Goal: Information Seeking & Learning: Learn about a topic

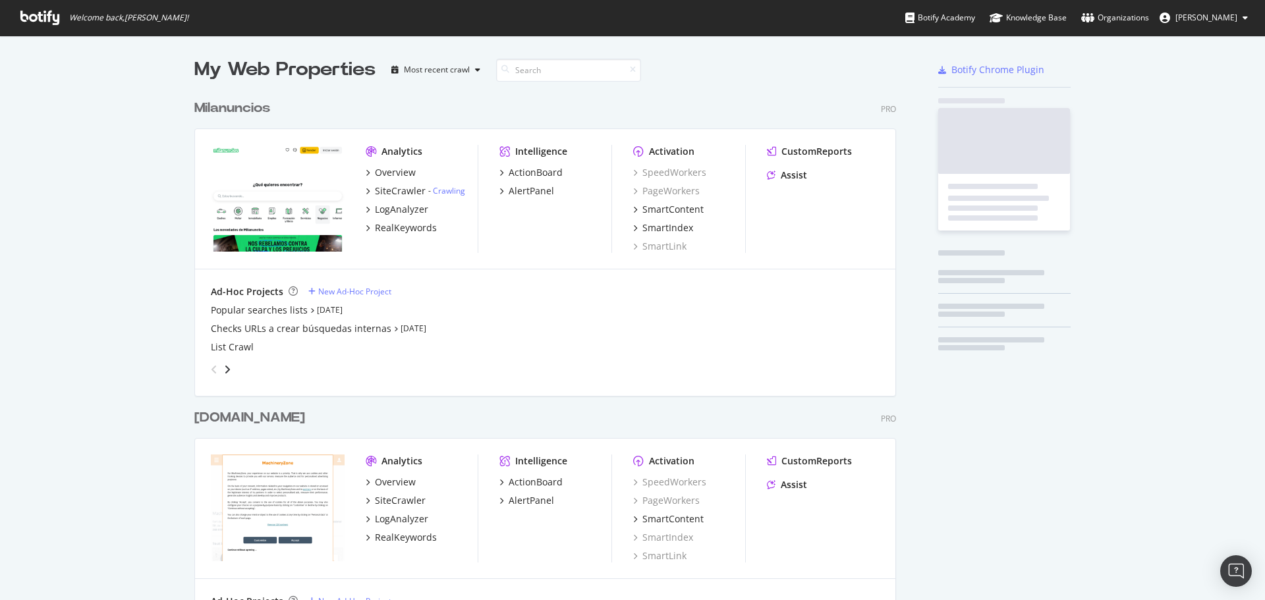
scroll to position [3850, 702]
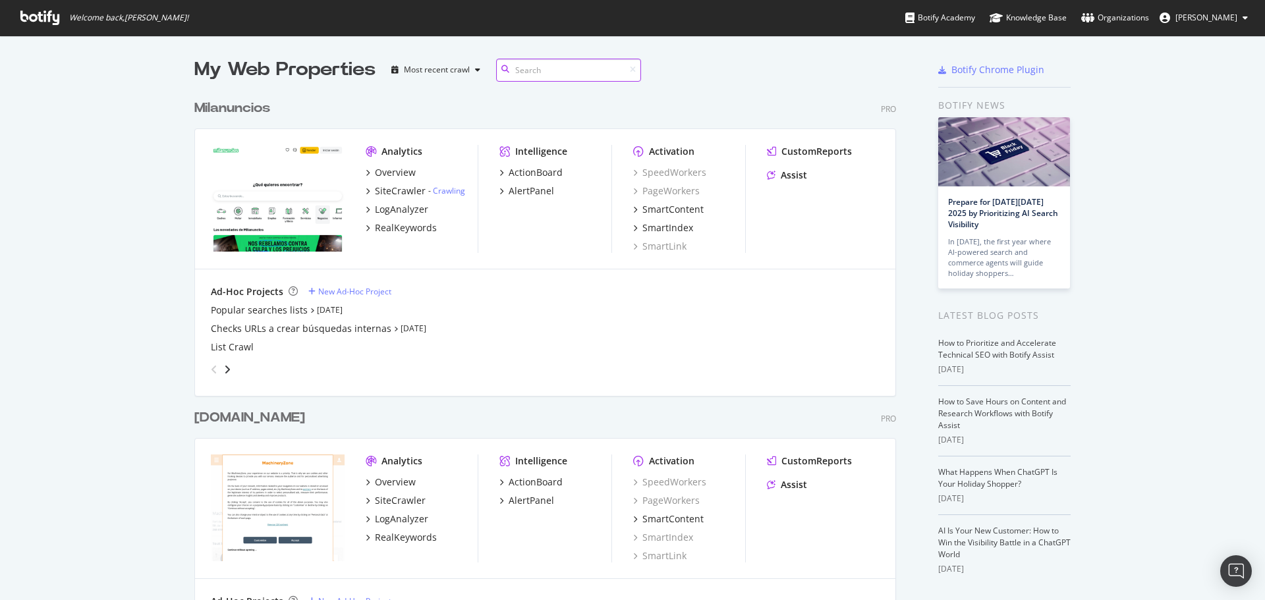
click at [571, 60] on input at bounding box center [568, 70] width 145 height 23
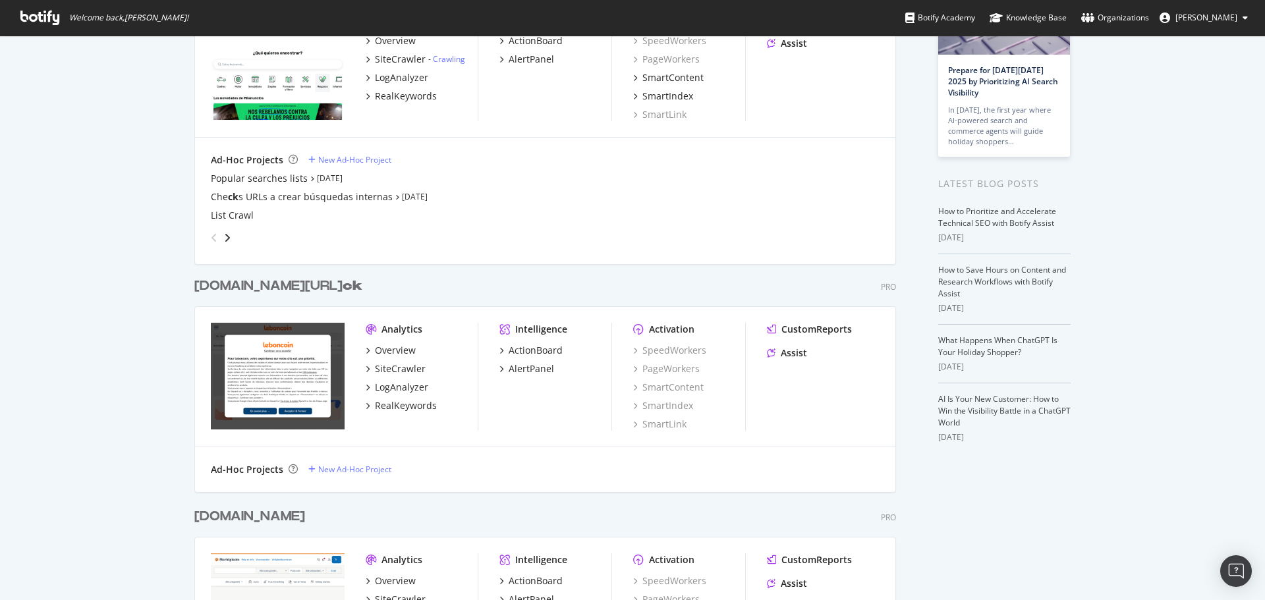
scroll to position [198, 0]
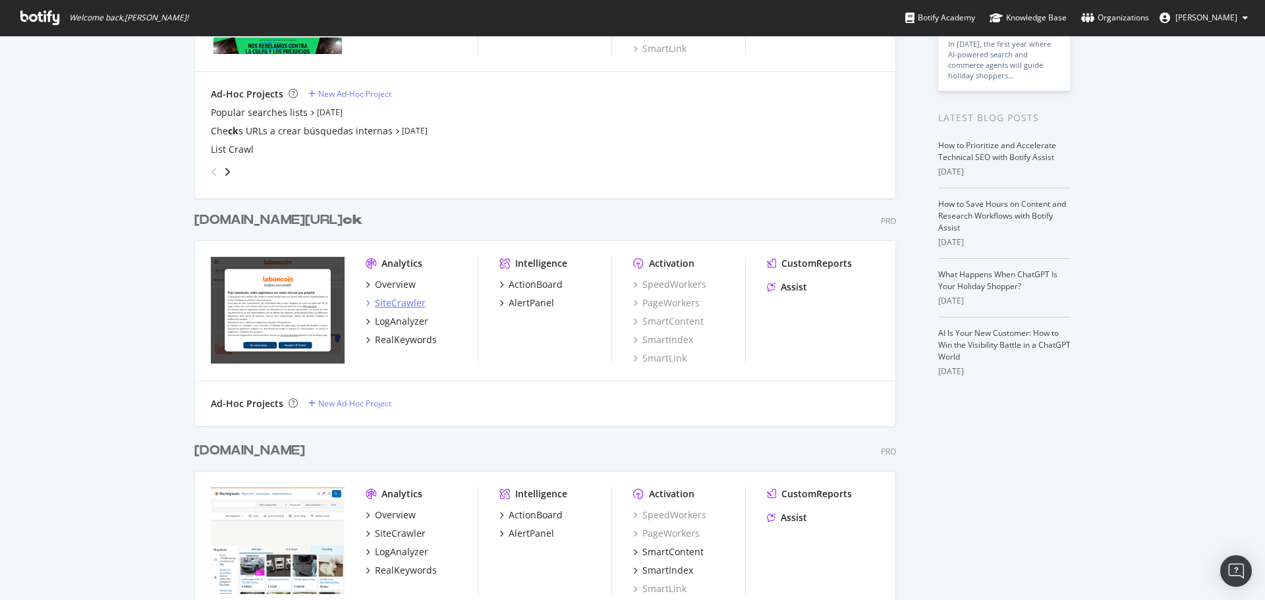
type input "ck"
click at [393, 299] on div "SiteCrawler" at bounding box center [400, 302] width 51 height 13
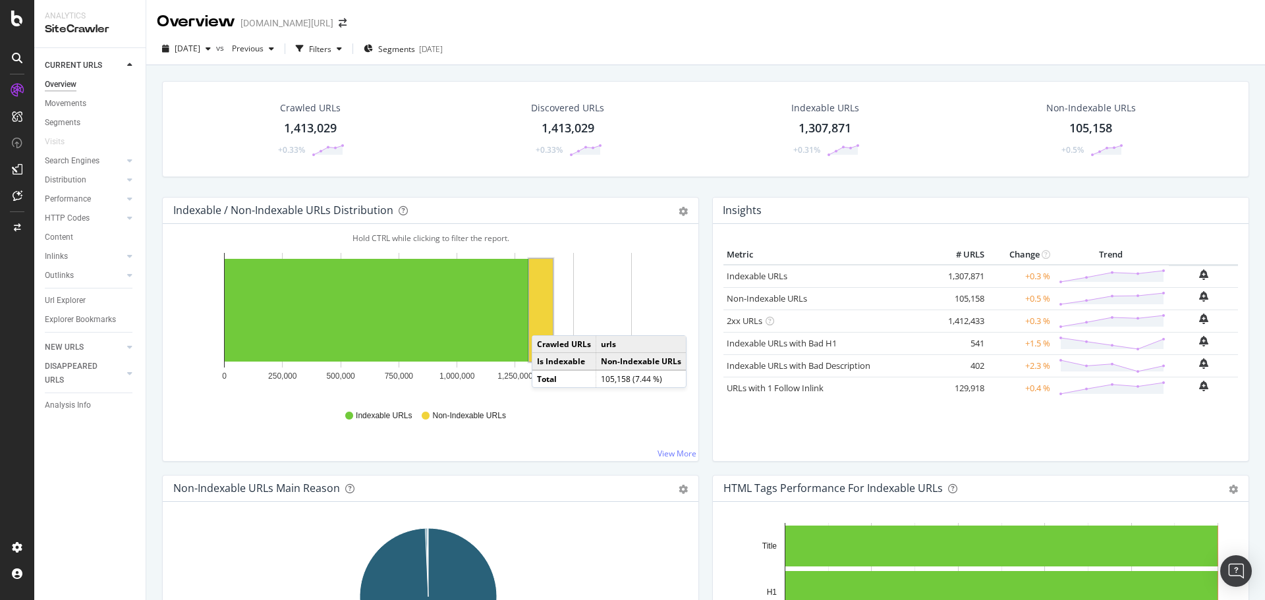
click at [545, 322] on rect "A chart." at bounding box center [541, 310] width 24 height 103
